Goal: Navigation & Orientation: Find specific page/section

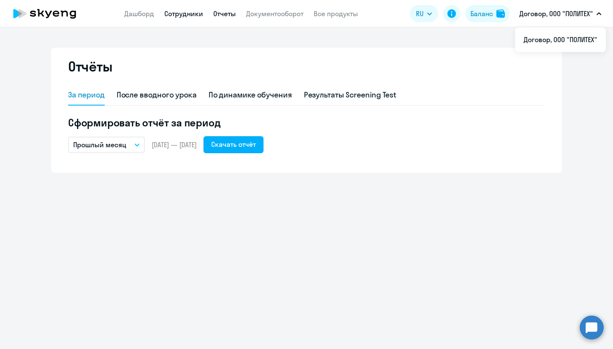
click at [184, 13] on link "Сотрудники" at bounding box center [183, 13] width 39 height 9
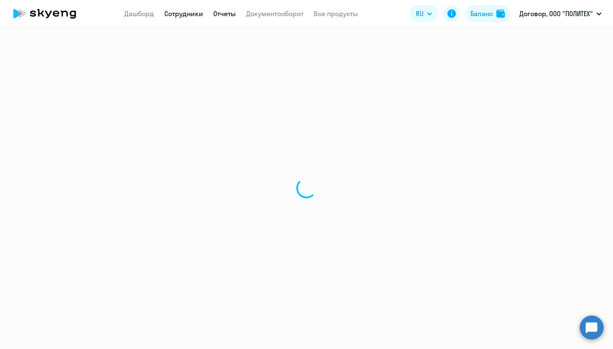
select select "30"
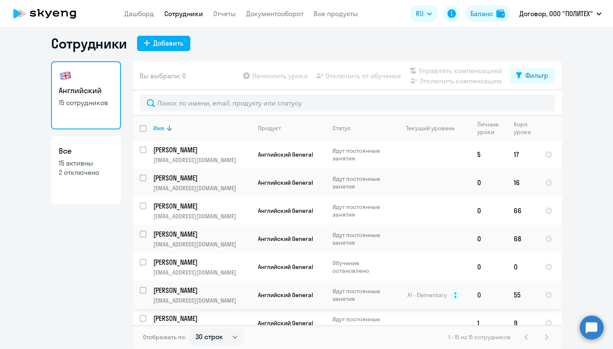
click at [519, 298] on td "55" at bounding box center [522, 295] width 31 height 28
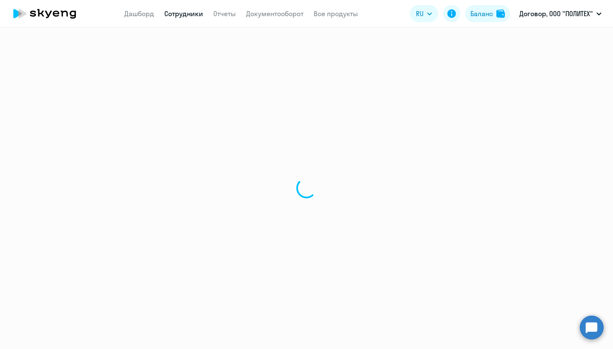
select select "english"
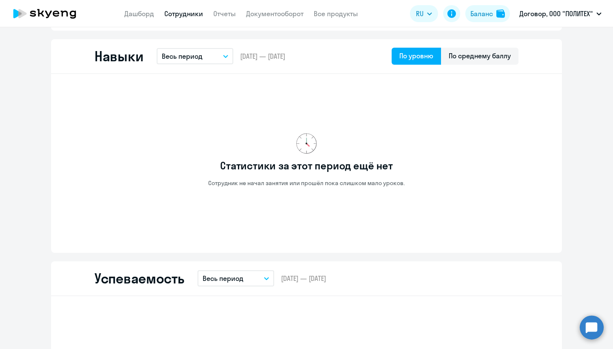
scroll to position [504, 0]
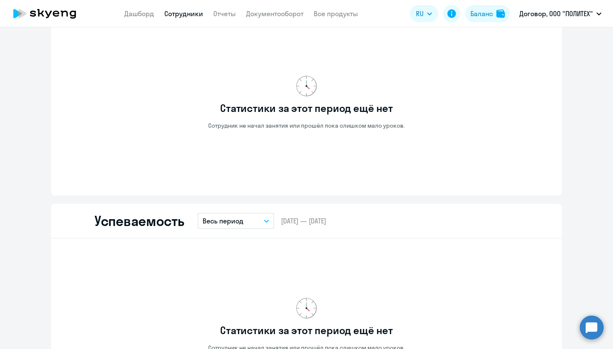
select select "30"
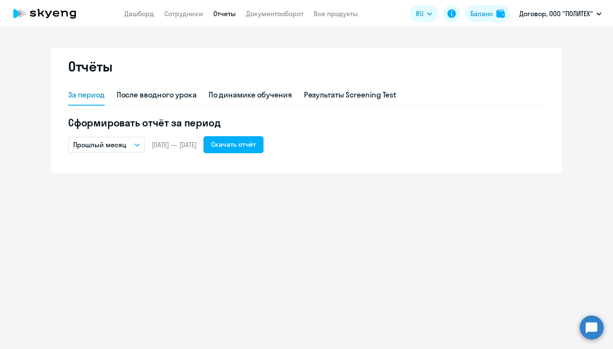
click at [86, 102] on div "За период" at bounding box center [86, 95] width 37 height 20
click at [142, 13] on link "Дашборд" at bounding box center [139, 13] width 30 height 9
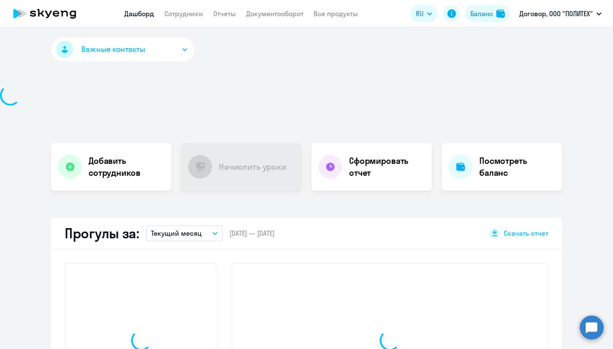
select select "30"
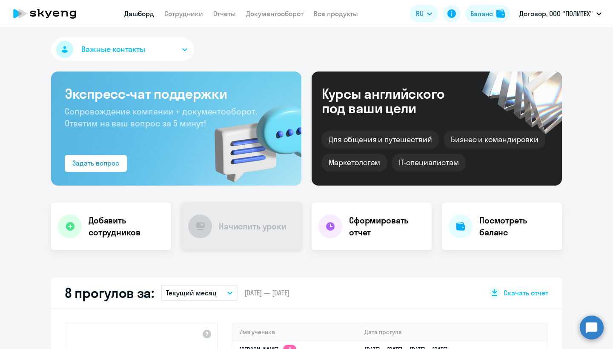
click at [214, 222] on div "Начислить уроки" at bounding box center [241, 227] width 120 height 48
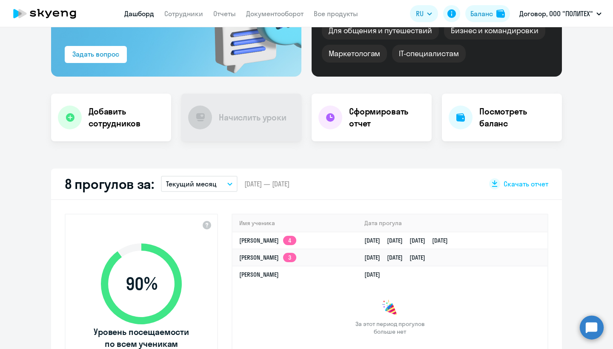
scroll to position [95, 0]
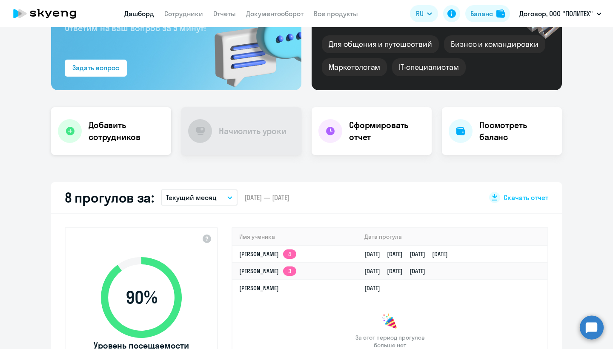
click at [132, 144] on div "Добавить сотрудников" at bounding box center [111, 131] width 120 height 48
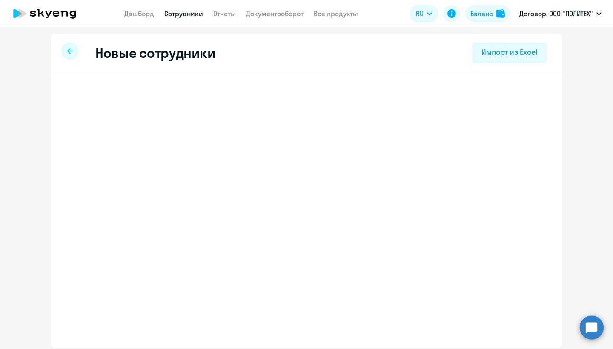
select select "english_adult_not_native_speaker"
select select "3"
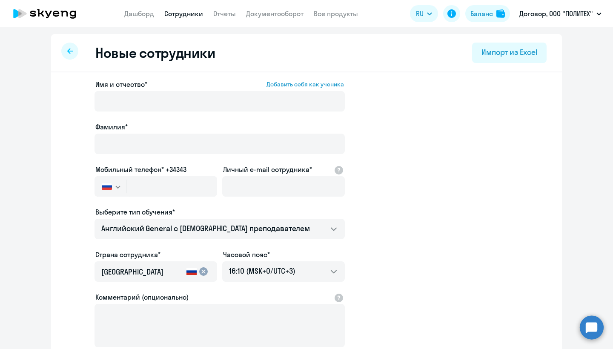
click at [67, 57] on div at bounding box center [69, 51] width 17 height 17
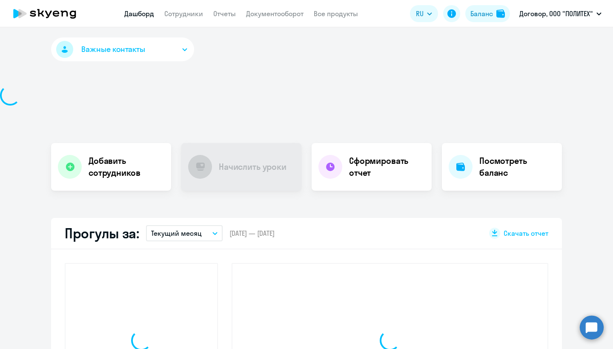
select select "30"
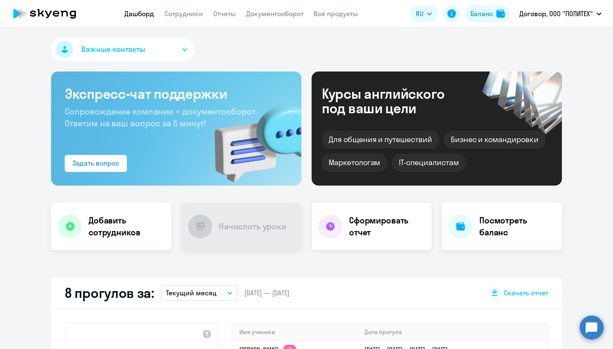
click at [376, 245] on div "Сформировать отчет" at bounding box center [372, 227] width 120 height 48
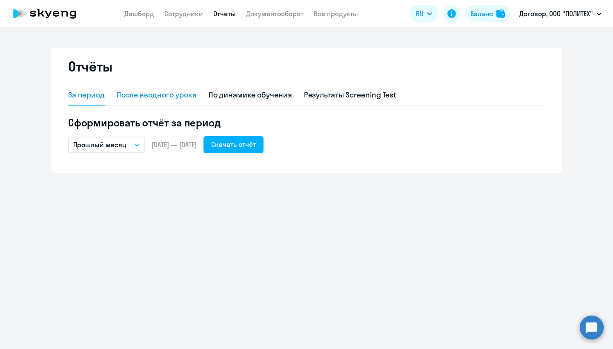
click at [134, 96] on div "После вводного урока" at bounding box center [157, 94] width 80 height 11
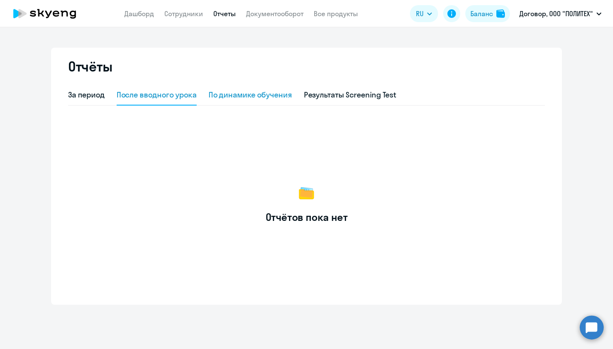
click at [248, 100] on div "По динамике обучения" at bounding box center [250, 95] width 83 height 20
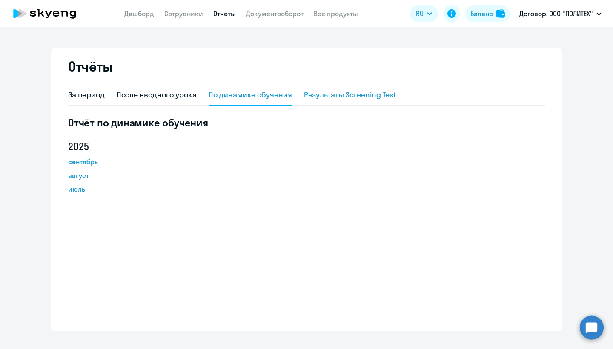
click at [324, 99] on div "Результаты Screening Test" at bounding box center [350, 94] width 93 height 11
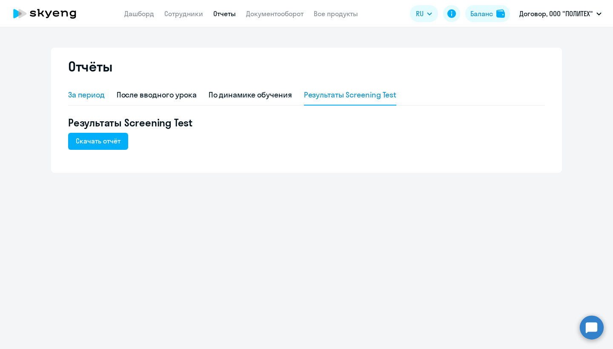
click at [85, 103] on div "За период" at bounding box center [86, 95] width 37 height 20
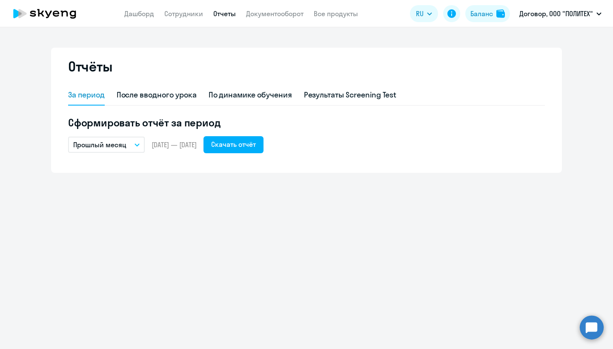
click at [55, 15] on icon at bounding box center [56, 14] width 6 height 6
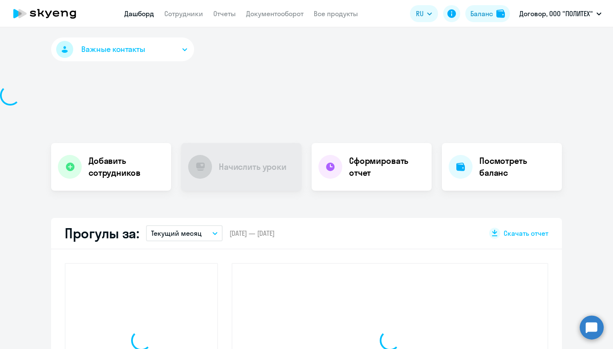
select select "30"
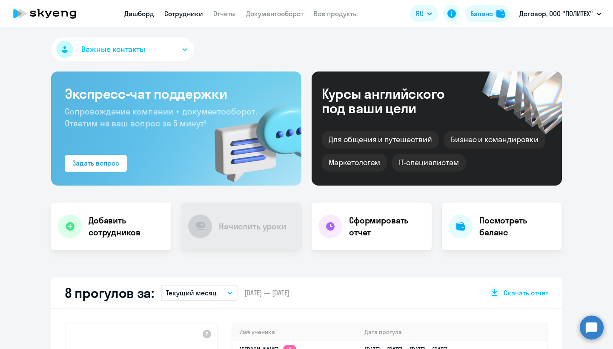
click at [175, 14] on link "Сотрудники" at bounding box center [183, 13] width 39 height 9
select select "30"
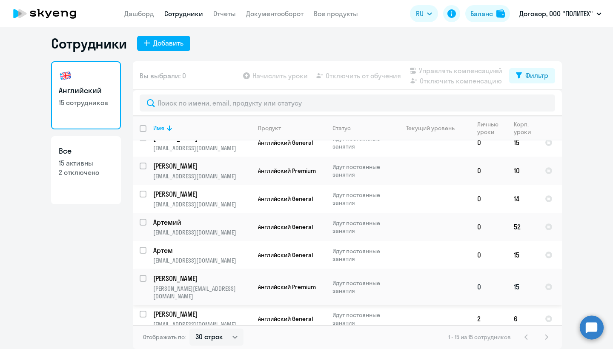
scroll to position [5, 0]
